Goal: Task Accomplishment & Management: Manage account settings

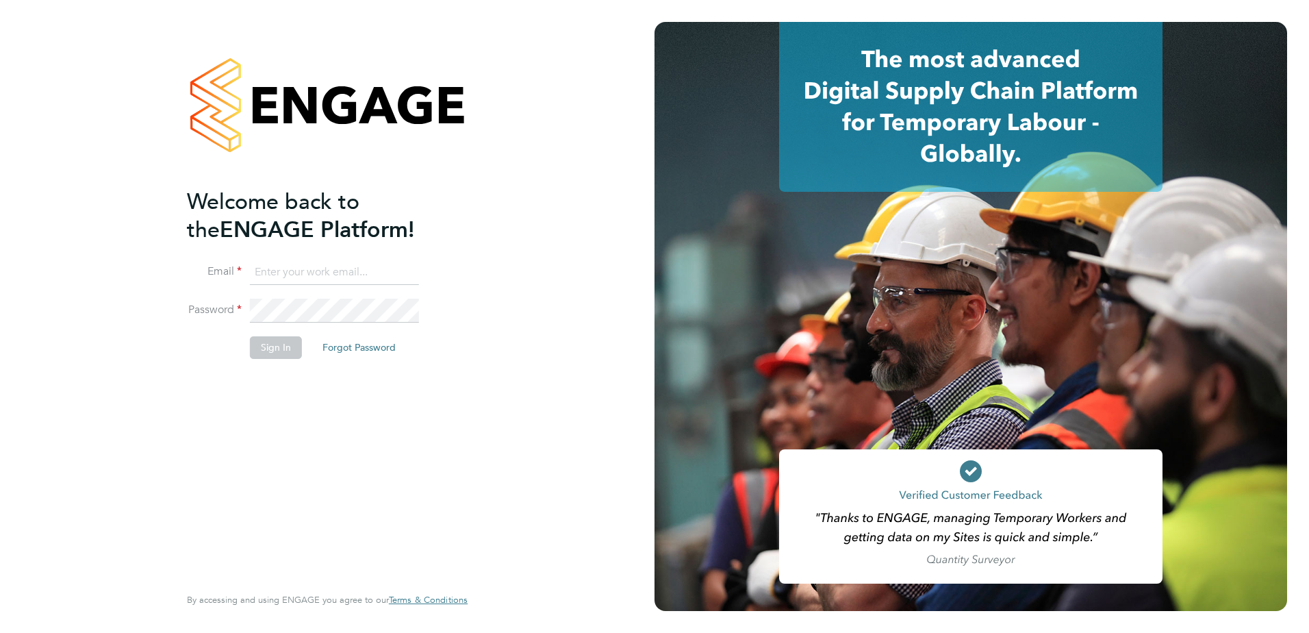
type input "darren.humphrey@vistry.co.uk"
click at [280, 348] on button "Sign In" at bounding box center [276, 347] width 52 height 22
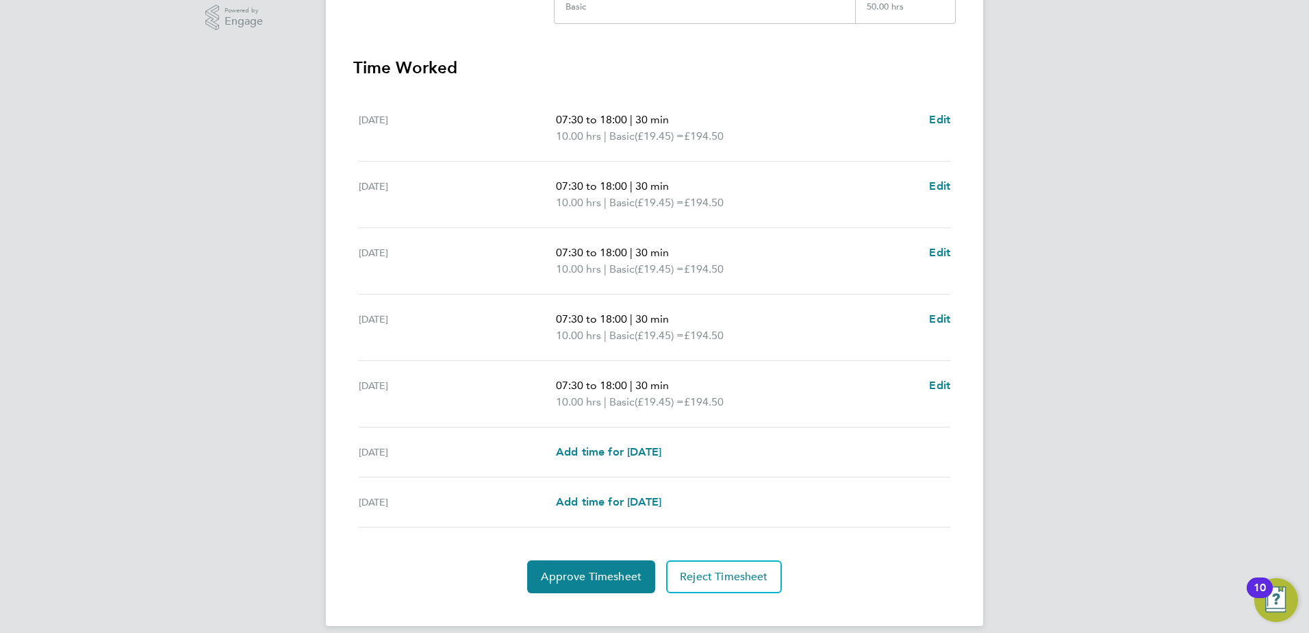
scroll to position [368, 0]
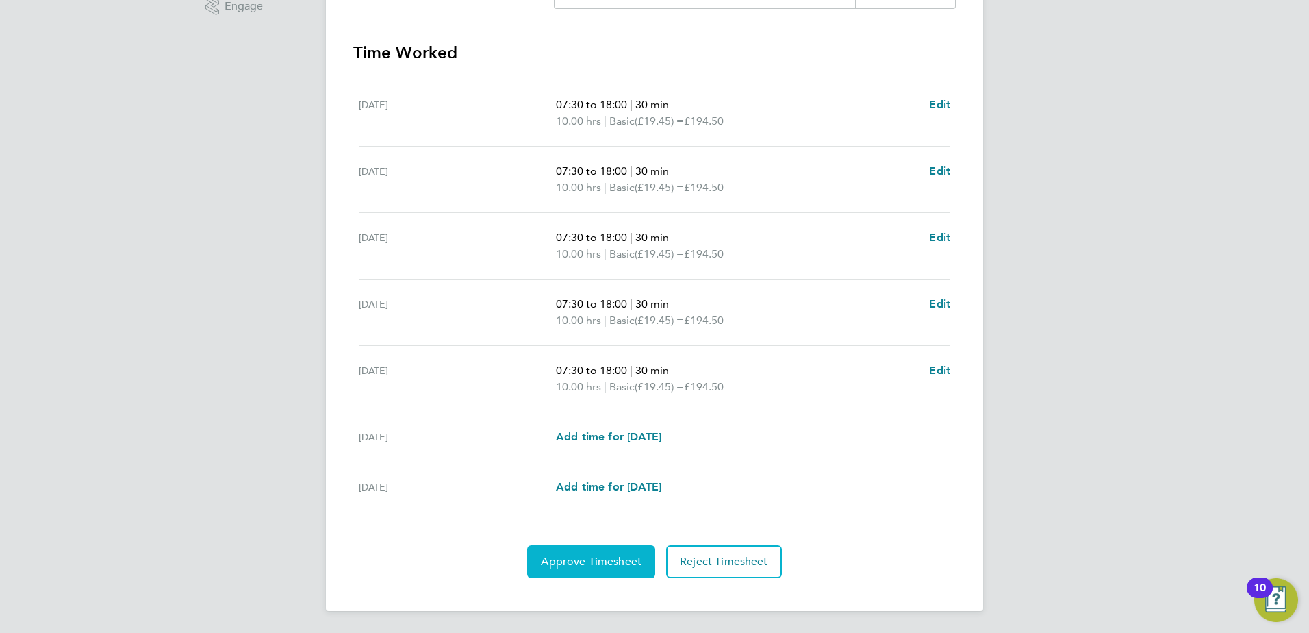
click at [583, 563] on span "Approve Timesheet" at bounding box center [591, 562] width 101 height 14
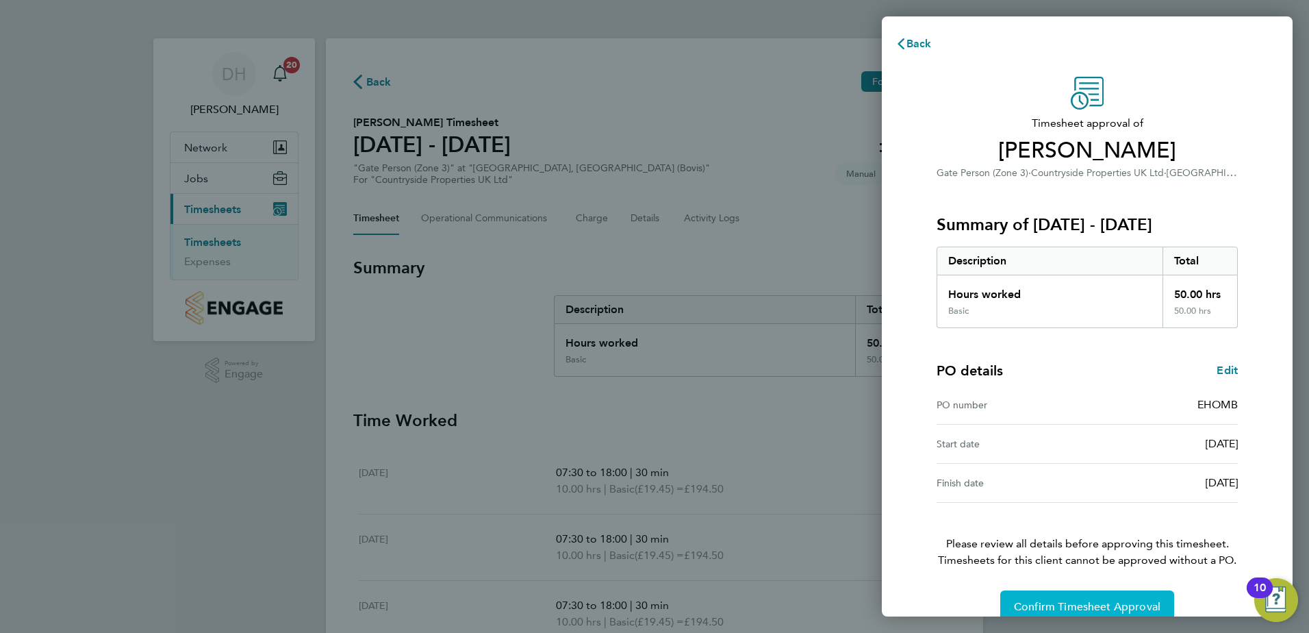
click at [1102, 600] on span "Confirm Timesheet Approval" at bounding box center [1087, 607] width 147 height 14
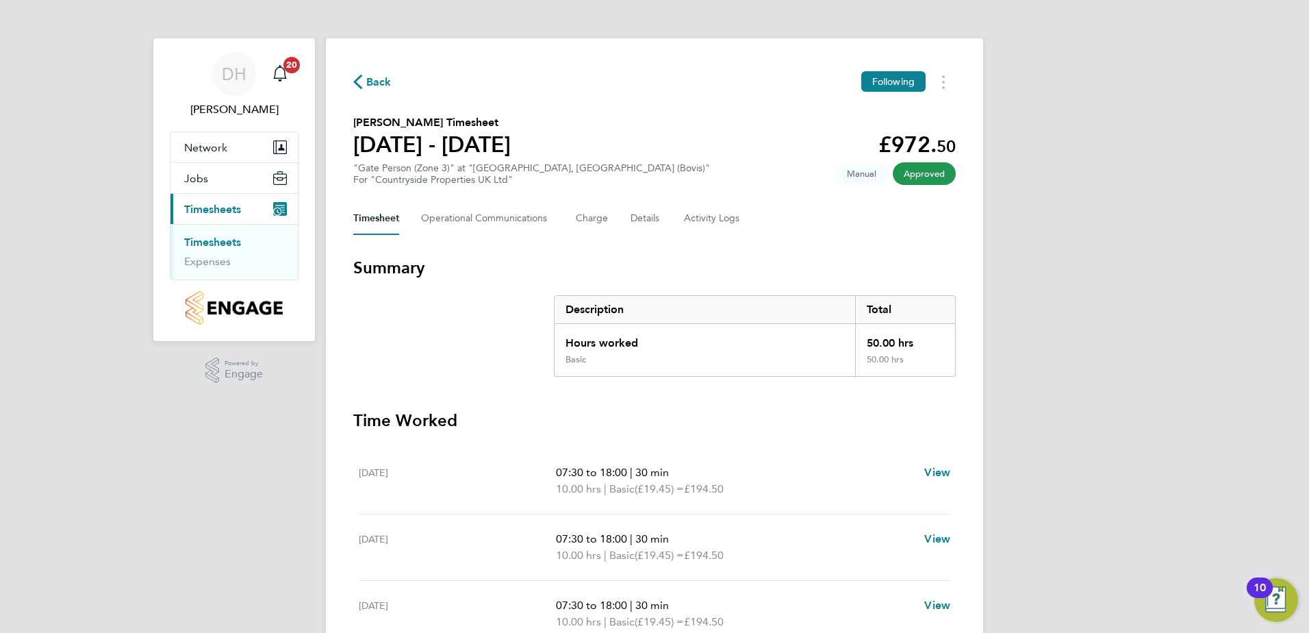
drag, startPoint x: 201, startPoint y: 243, endPoint x: 295, endPoint y: 255, distance: 95.2
click at [201, 243] on link "Timesheets" at bounding box center [212, 242] width 57 height 13
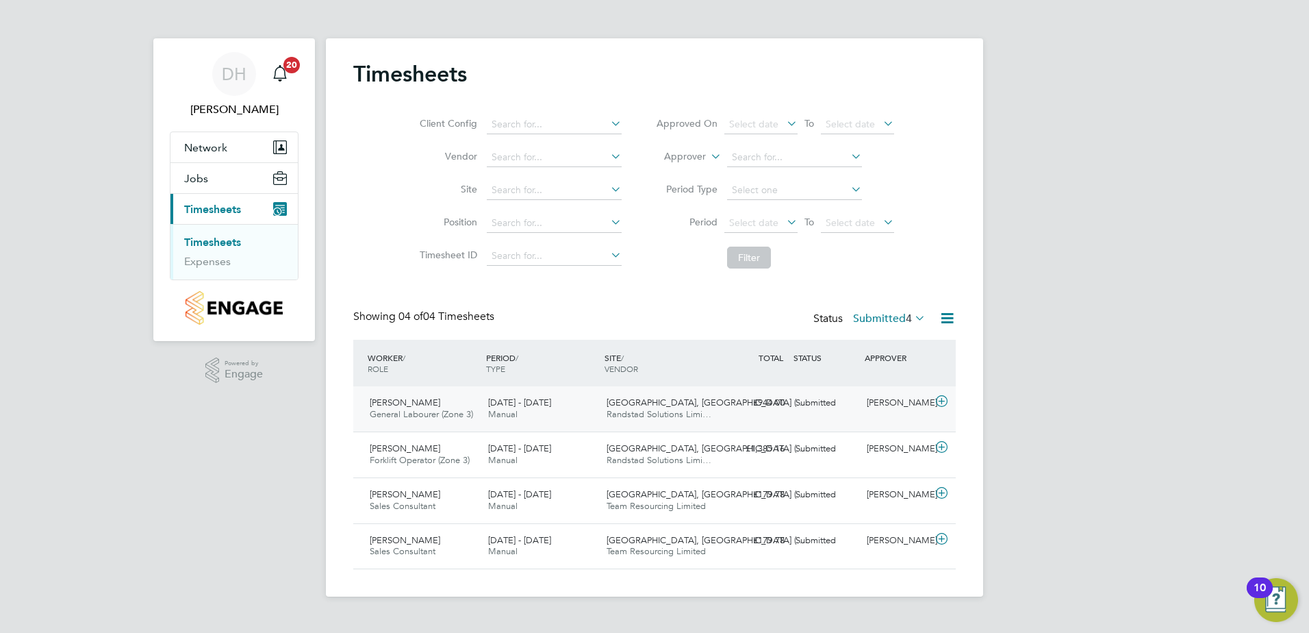
click at [822, 402] on div "Submitted" at bounding box center [825, 403] width 71 height 23
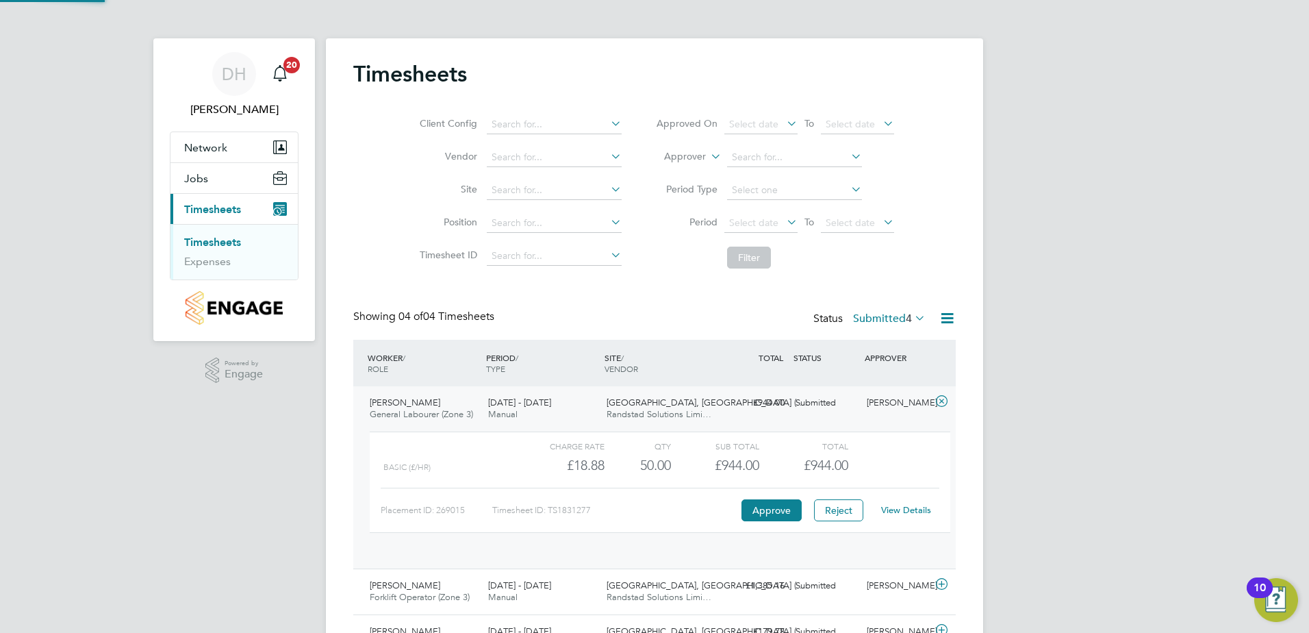
scroll to position [23, 134]
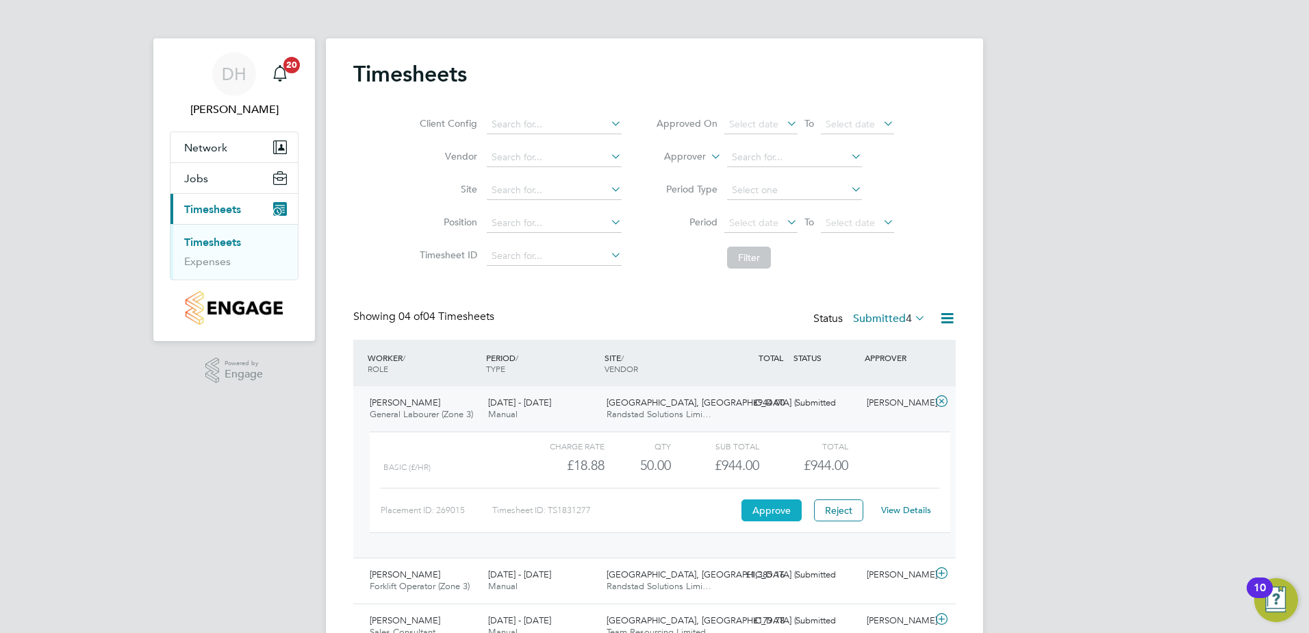
click at [767, 507] on button "Approve" at bounding box center [771, 510] width 60 height 22
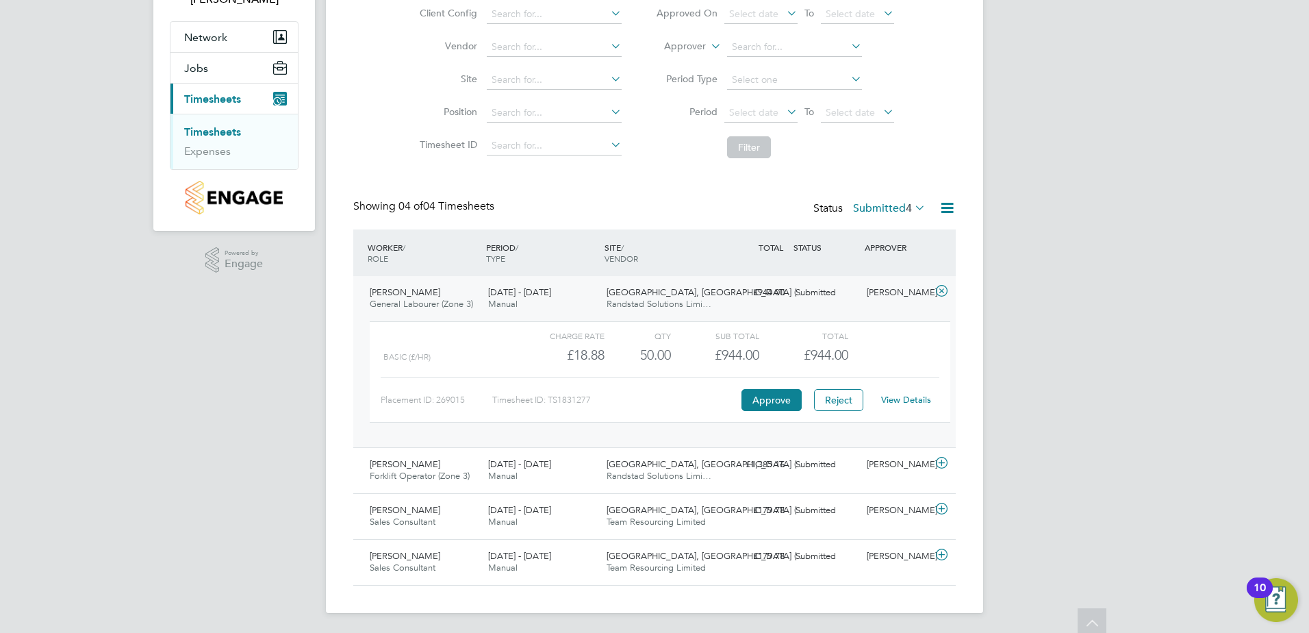
scroll to position [112, 0]
click at [196, 133] on link "Timesheets" at bounding box center [212, 129] width 57 height 13
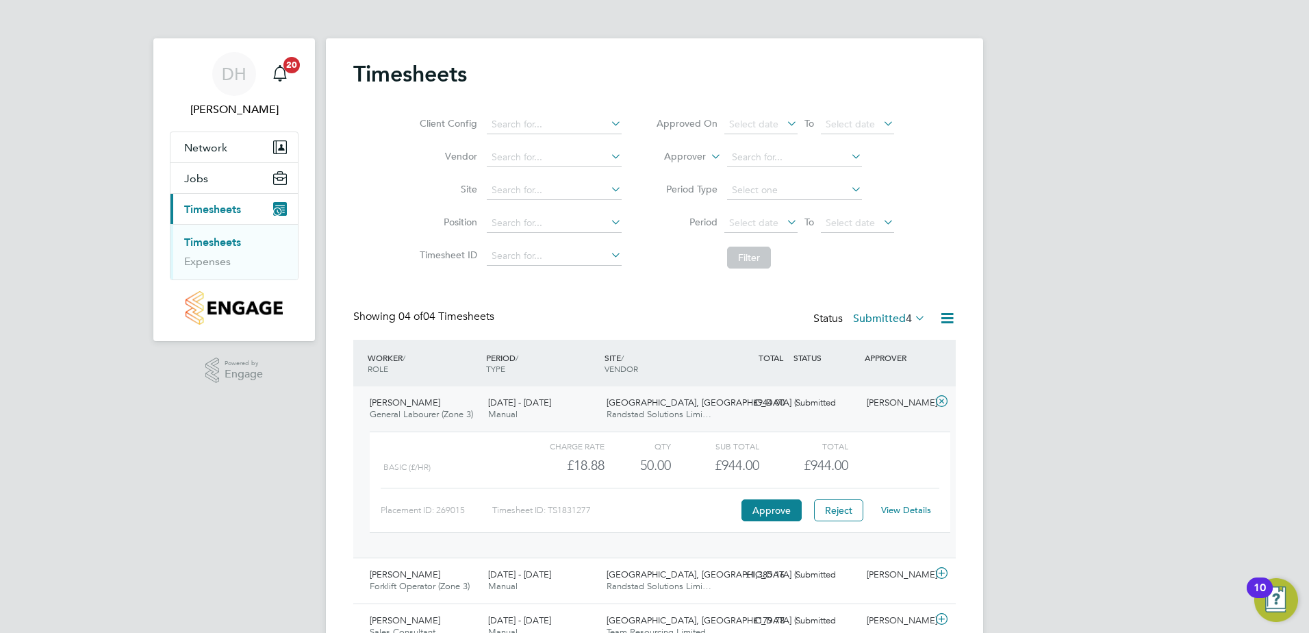
click at [912, 319] on icon at bounding box center [912, 317] width 0 height 19
click at [877, 383] on li "Submitted" at bounding box center [876, 381] width 63 height 19
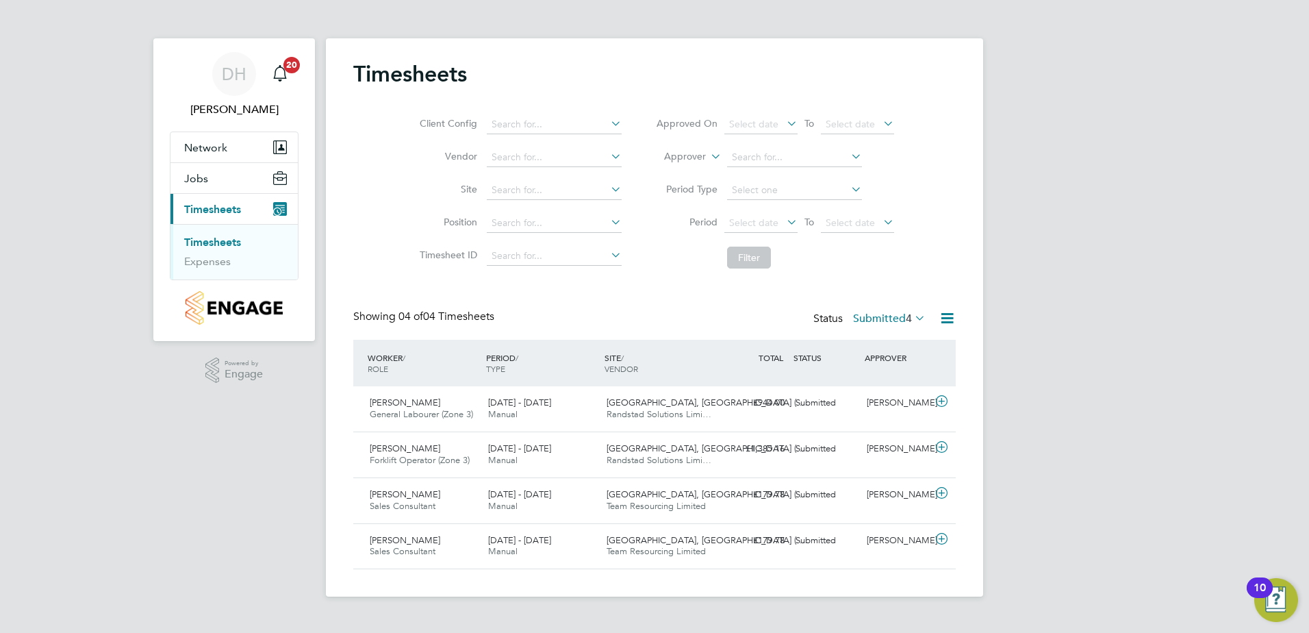
scroll to position [35, 119]
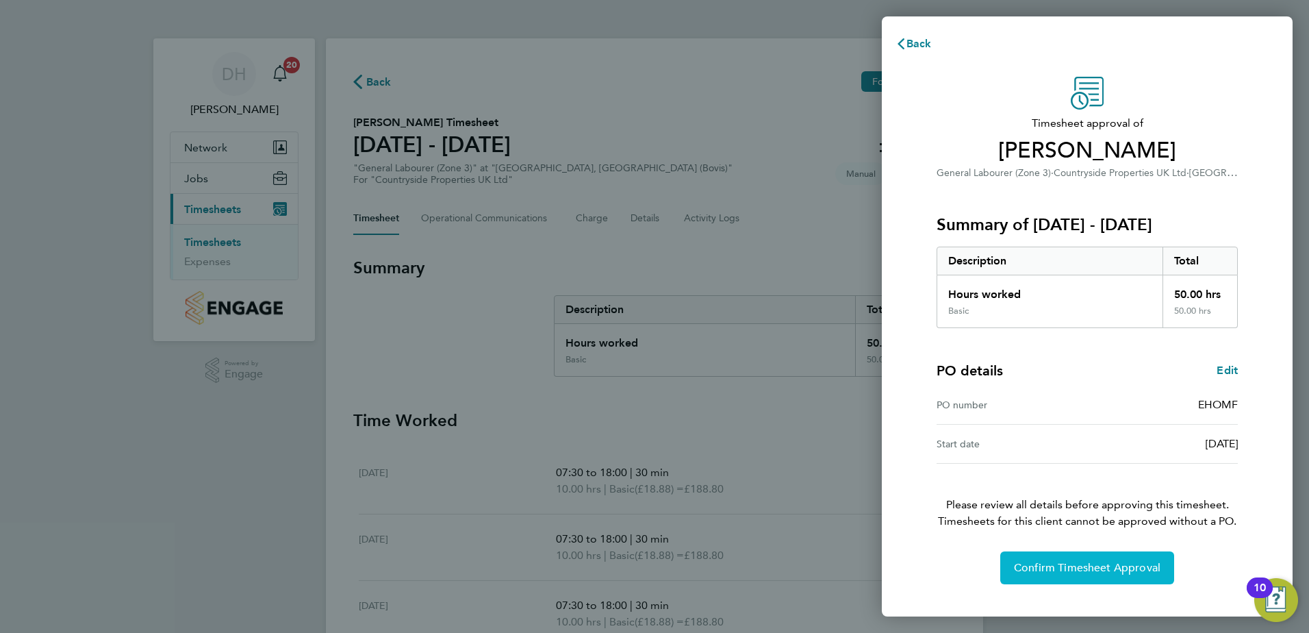
click at [1112, 559] on button "Confirm Timesheet Approval" at bounding box center [1087, 567] width 174 height 33
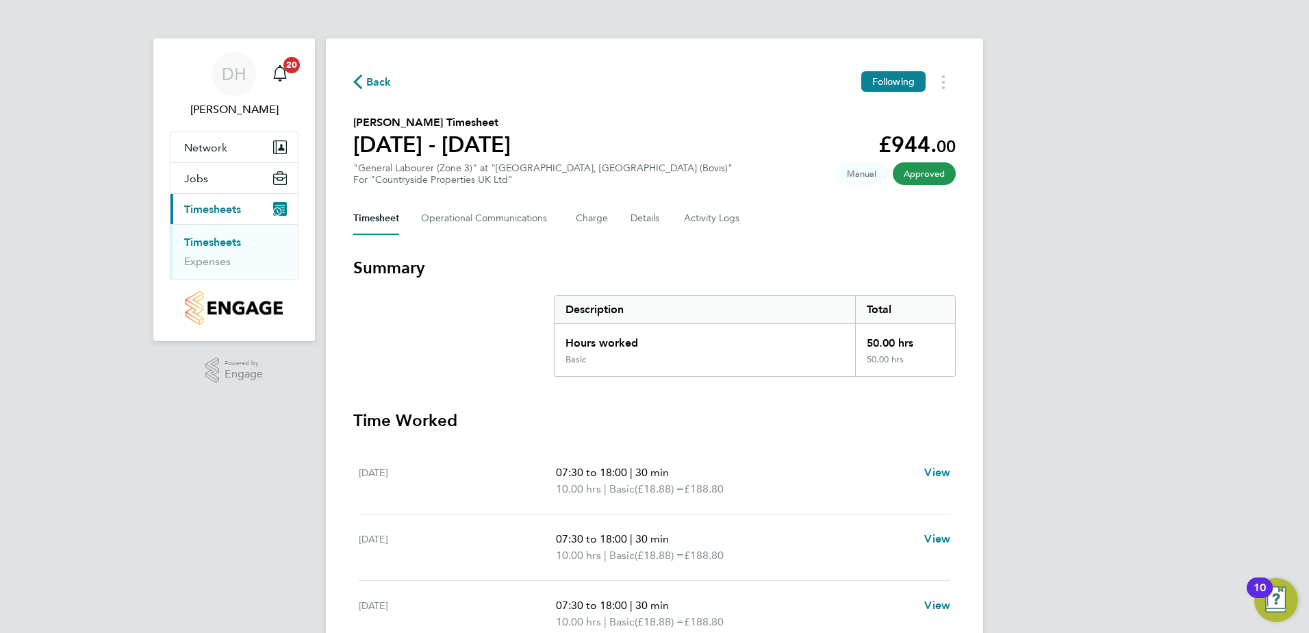
click at [201, 238] on link "Timesheets" at bounding box center [212, 242] width 57 height 13
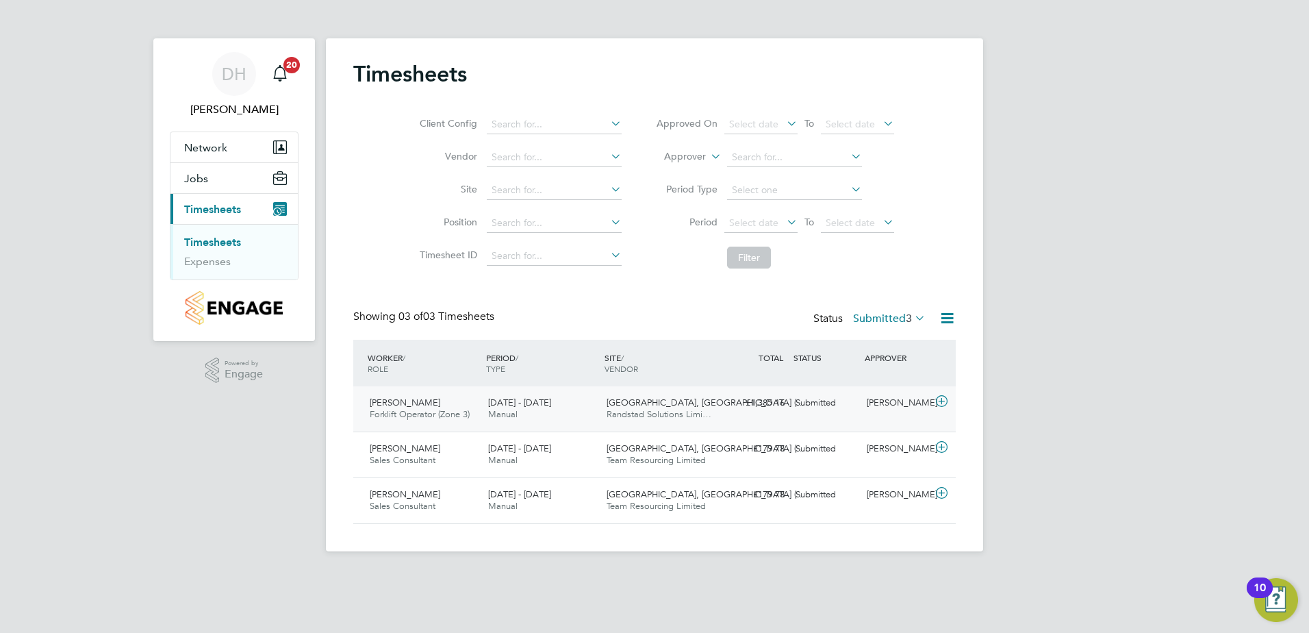
click at [813, 401] on div "Submitted" at bounding box center [825, 403] width 71 height 23
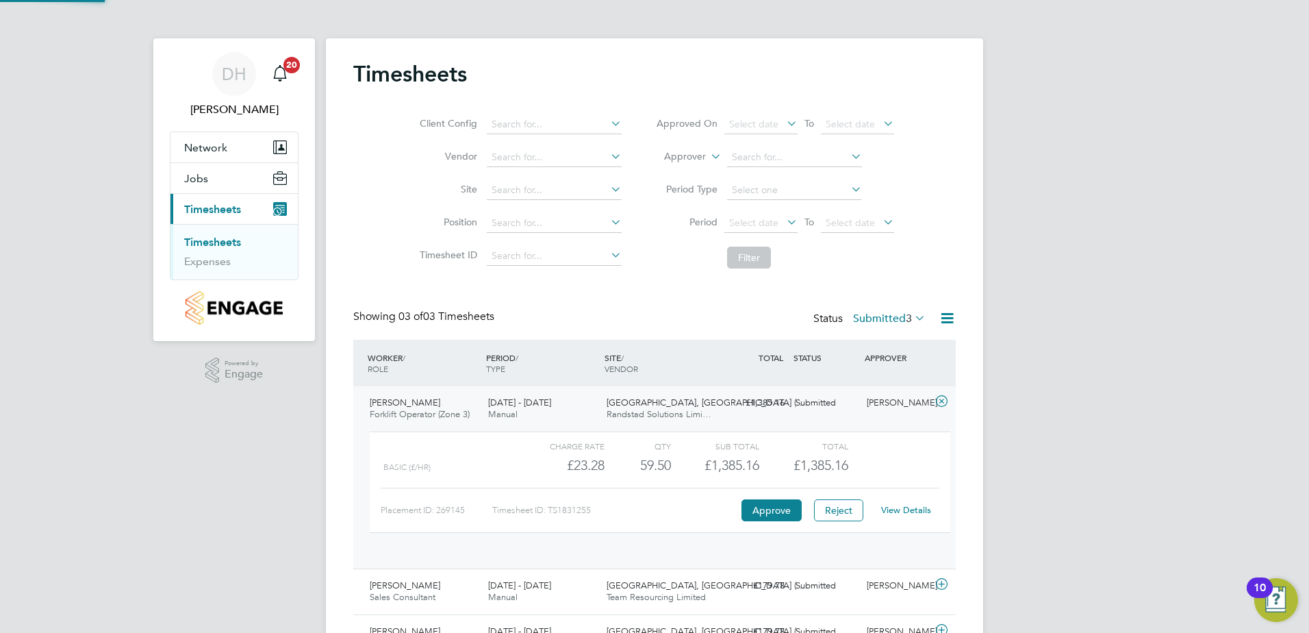
scroll to position [23, 134]
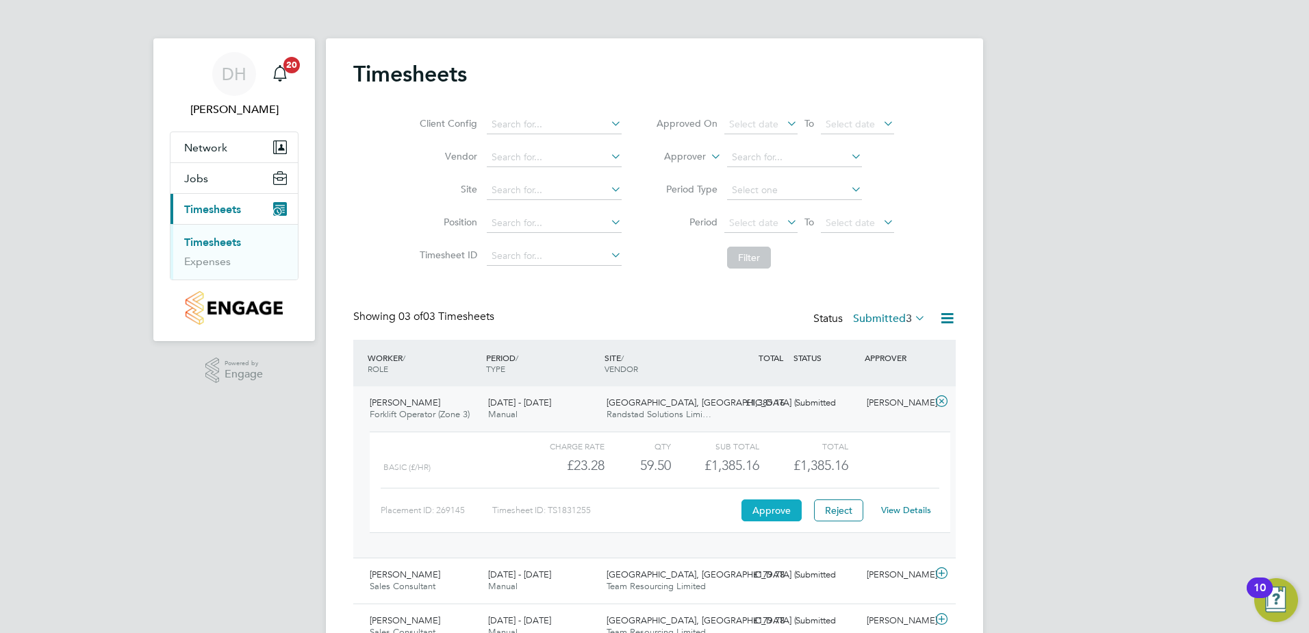
click at [763, 513] on button "Approve" at bounding box center [771, 510] width 60 height 22
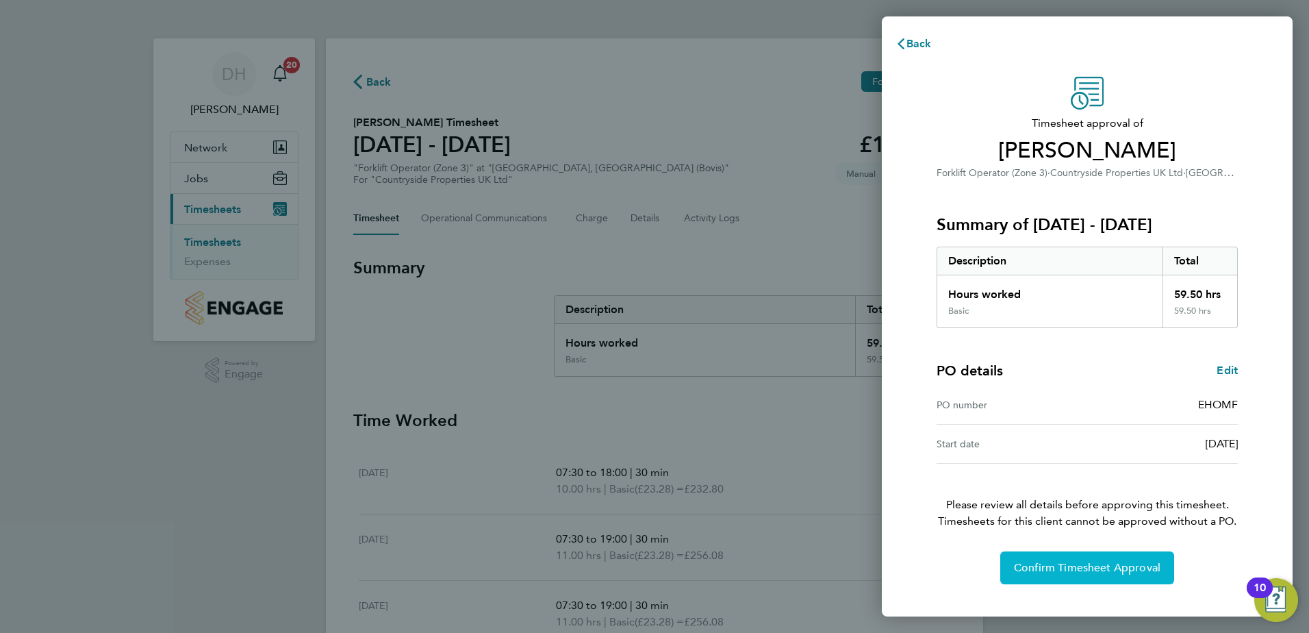
click at [1056, 571] on span "Confirm Timesheet Approval" at bounding box center [1087, 568] width 147 height 14
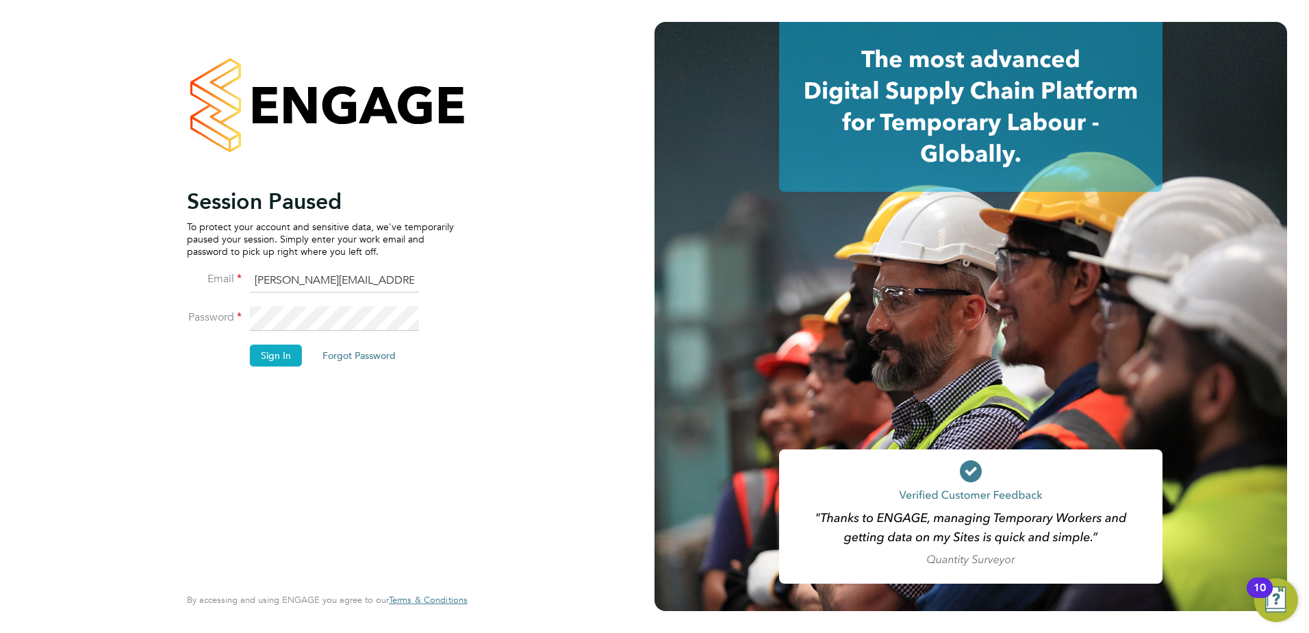
click at [274, 356] on button "Sign In" at bounding box center [276, 355] width 52 height 22
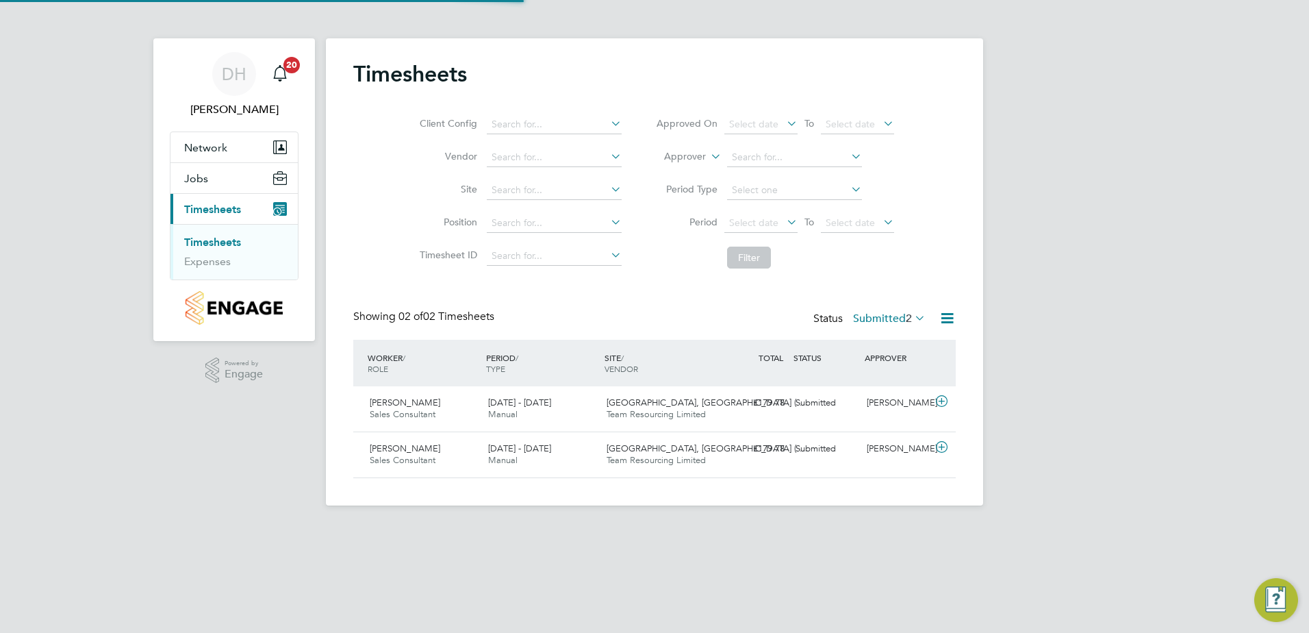
scroll to position [35, 119]
